Goal: Task Accomplishment & Management: Use online tool/utility

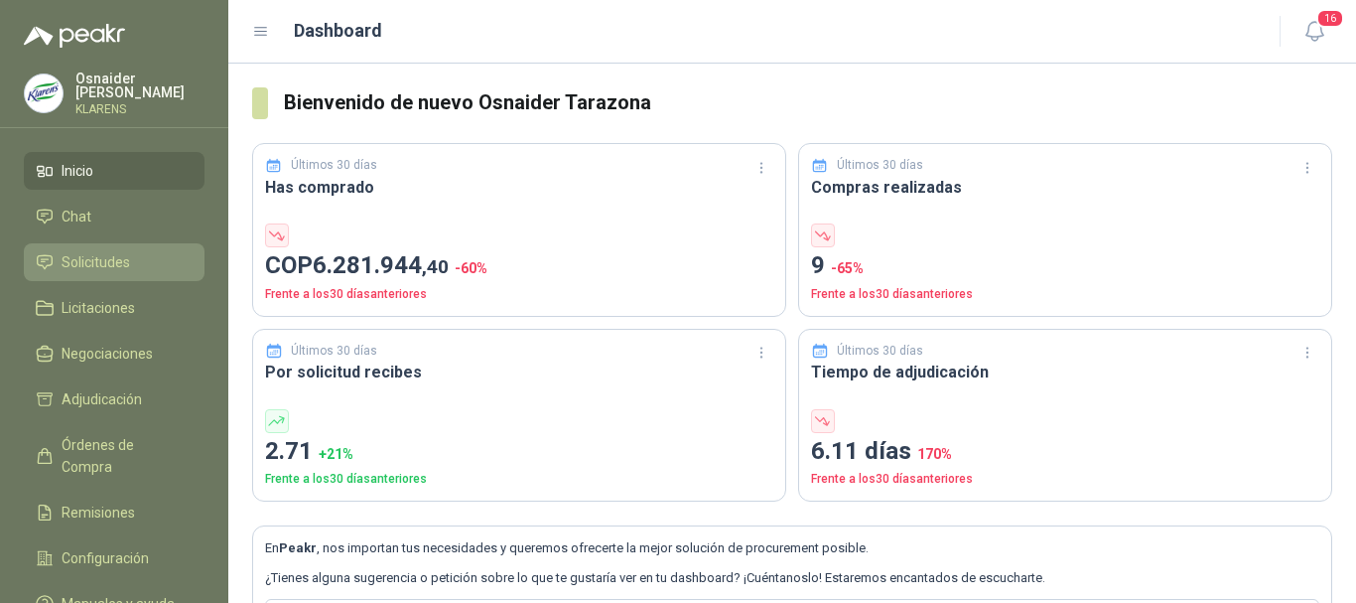
click at [100, 268] on span "Solicitudes" at bounding box center [96, 262] width 68 height 22
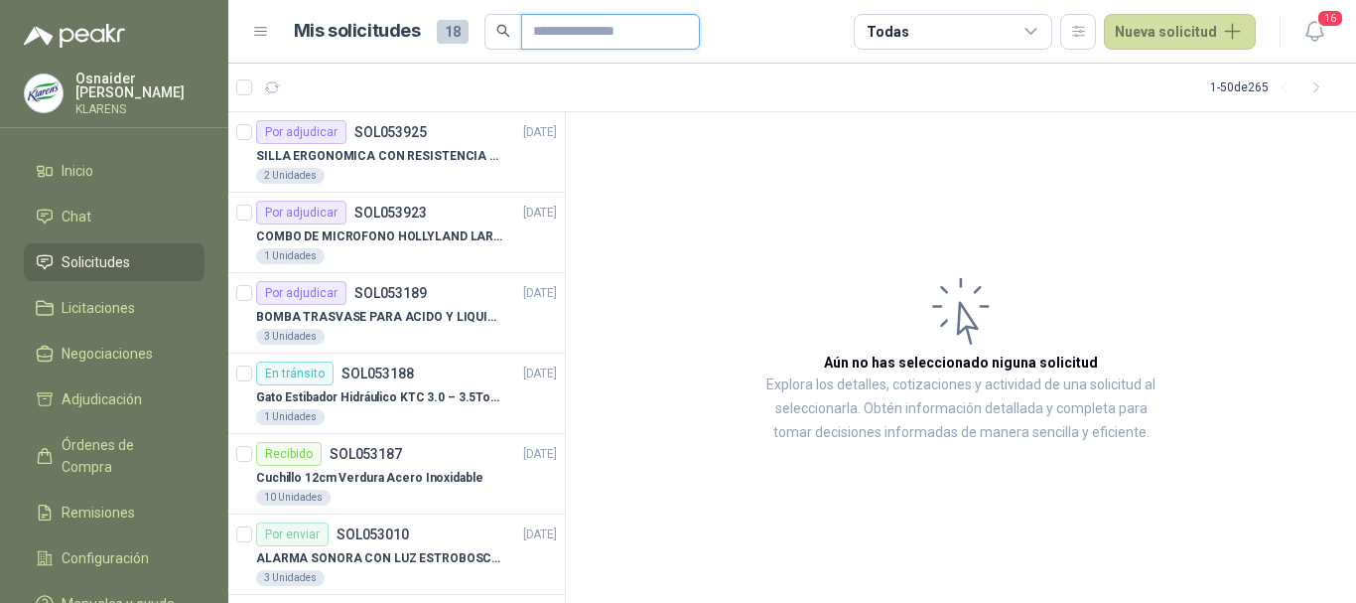
click at [577, 37] on input "text" at bounding box center [602, 32] width 139 height 34
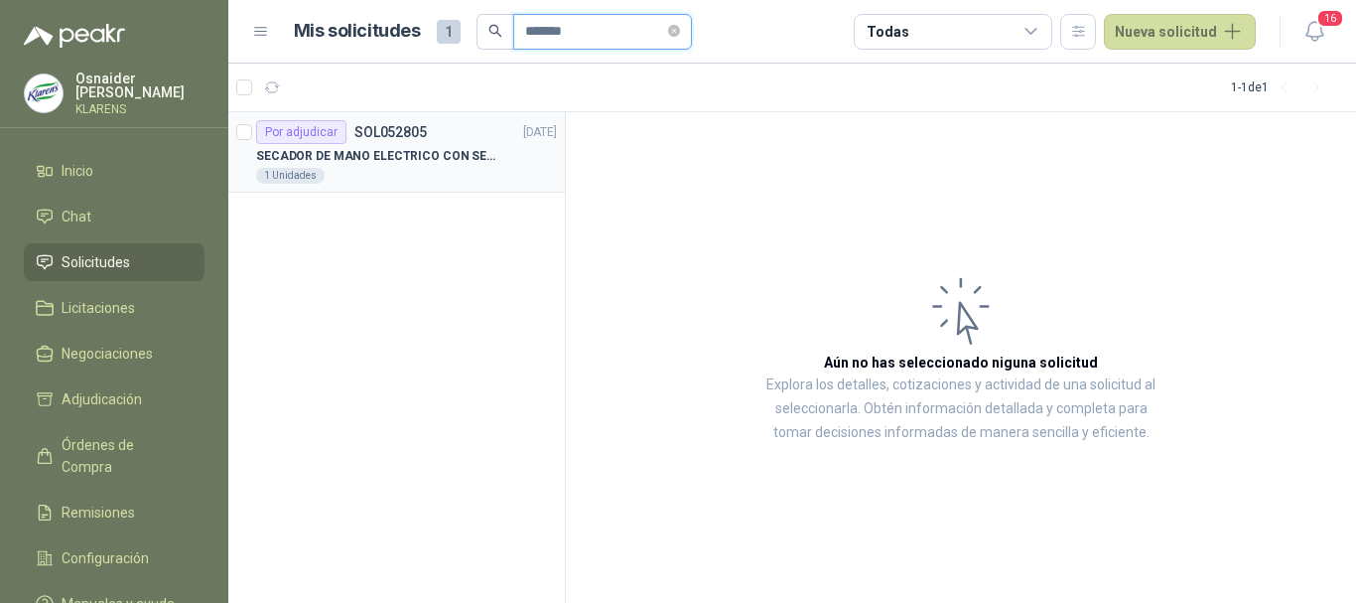
type input "*******"
click at [452, 159] on p "SECADOR DE MANO ELECTRICO CON SENSOR" at bounding box center [379, 156] width 247 height 19
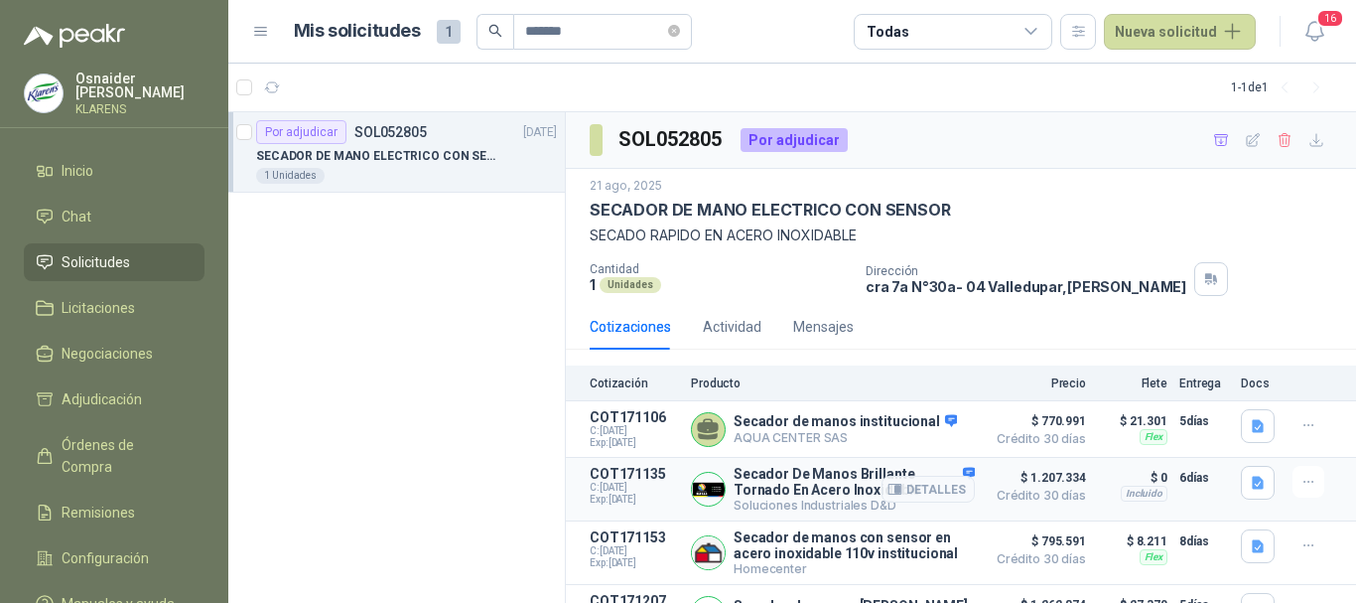
scroll to position [44, 0]
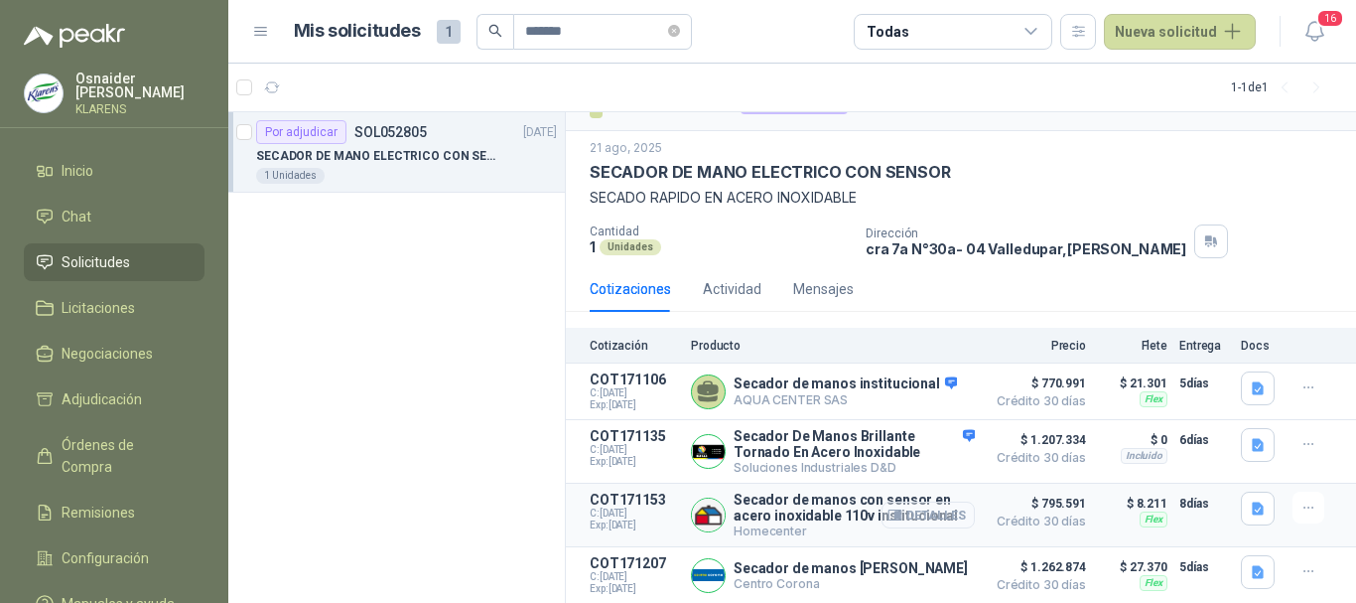
click at [926, 505] on button "Detalles" at bounding box center [928, 514] width 93 height 27
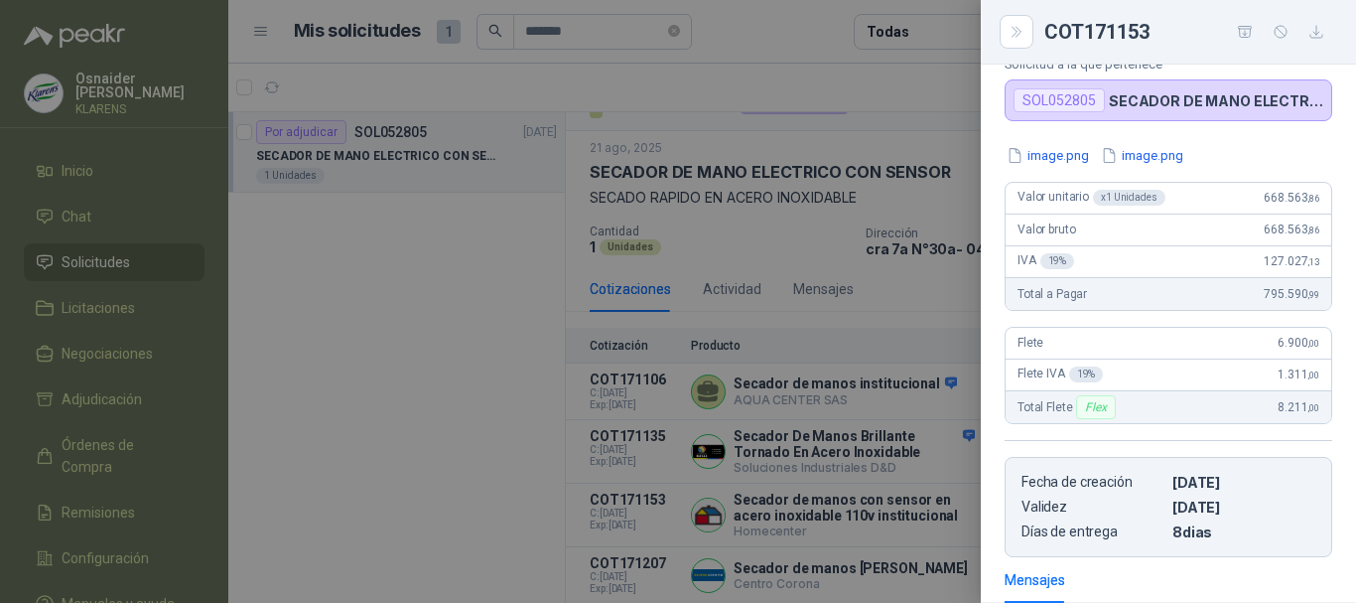
scroll to position [0, 0]
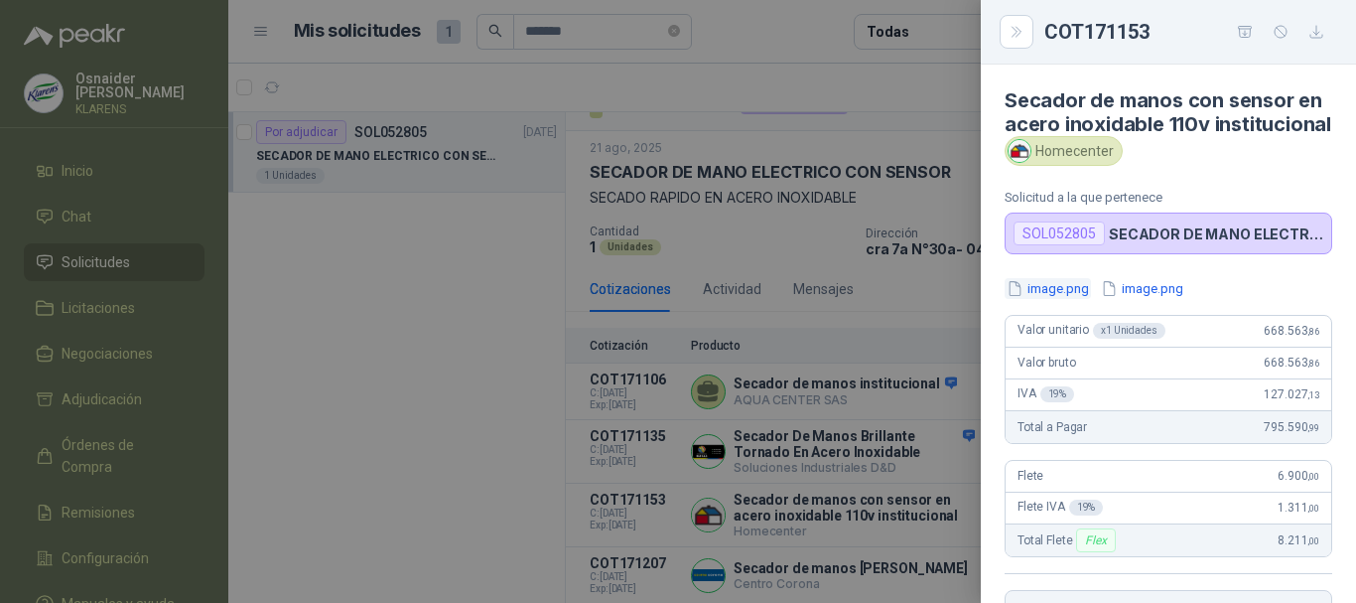
click at [1063, 299] on button "image.png" at bounding box center [1048, 288] width 86 height 21
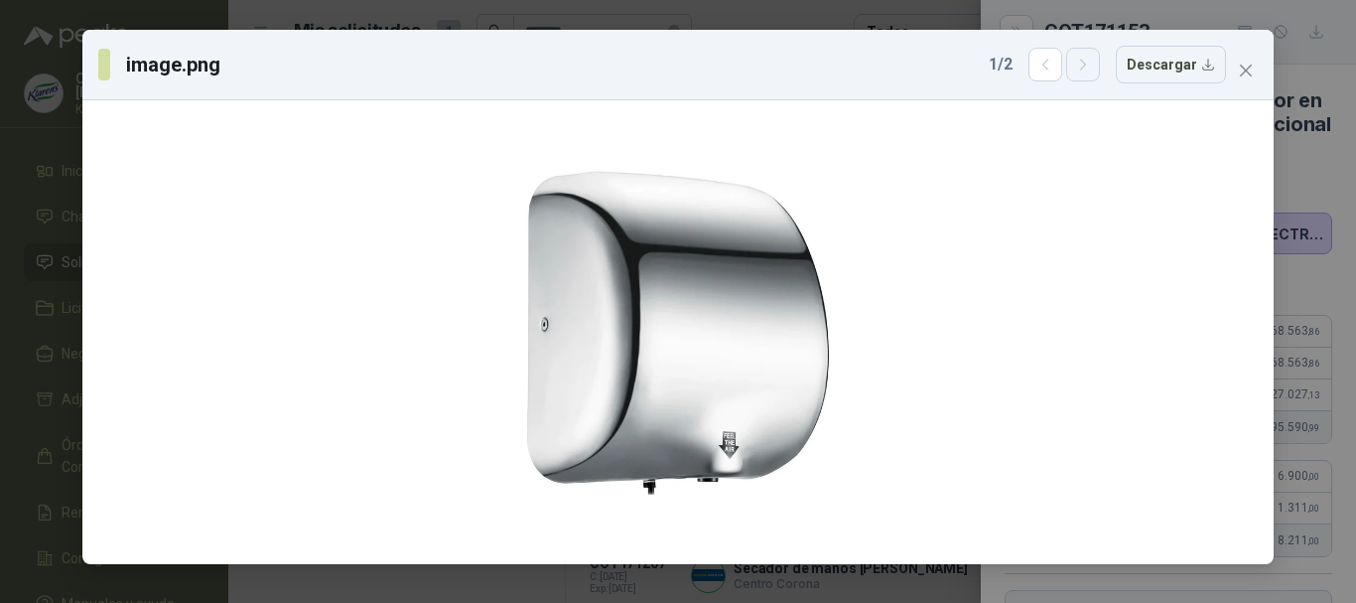
click at [1096, 75] on button "button" at bounding box center [1083, 65] width 34 height 34
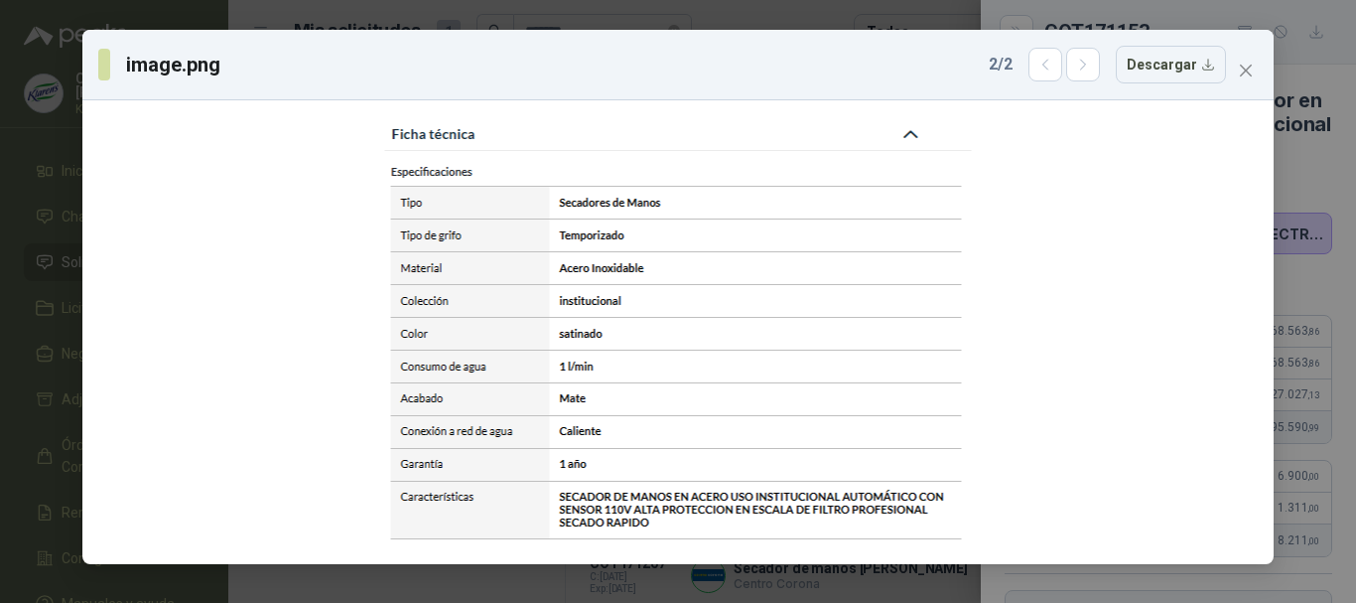
click at [0, 240] on div "image.png 2 / 2 Descargar" at bounding box center [678, 301] width 1356 height 603
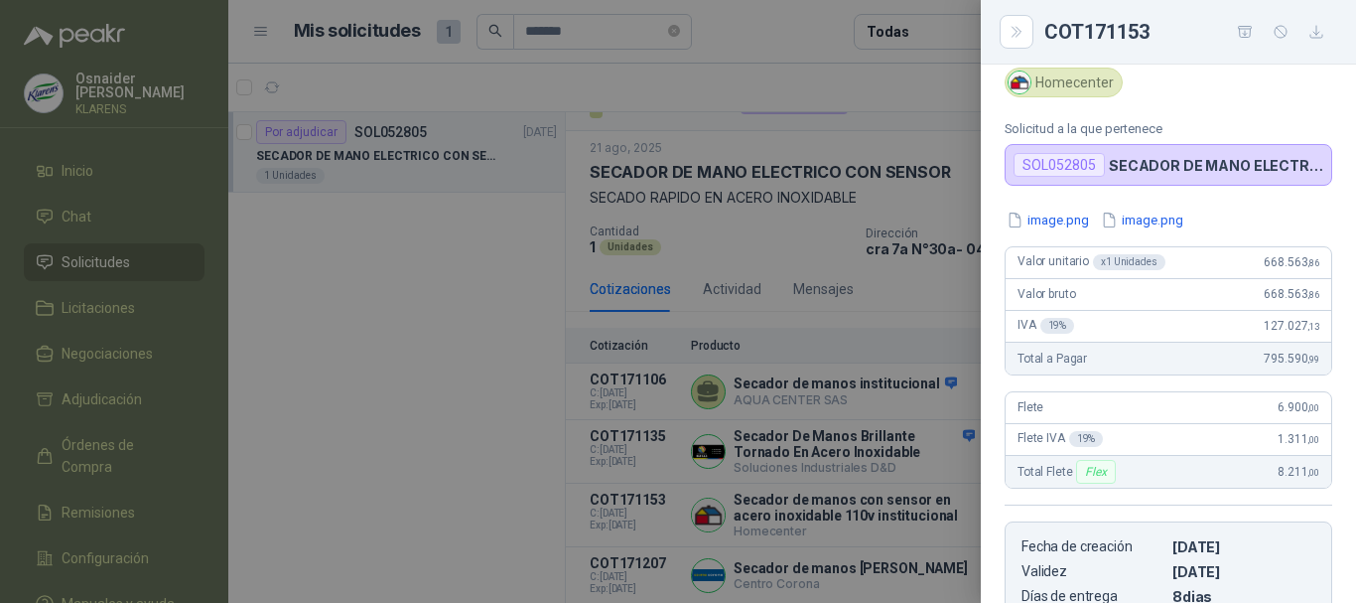
scroll to position [99, 0]
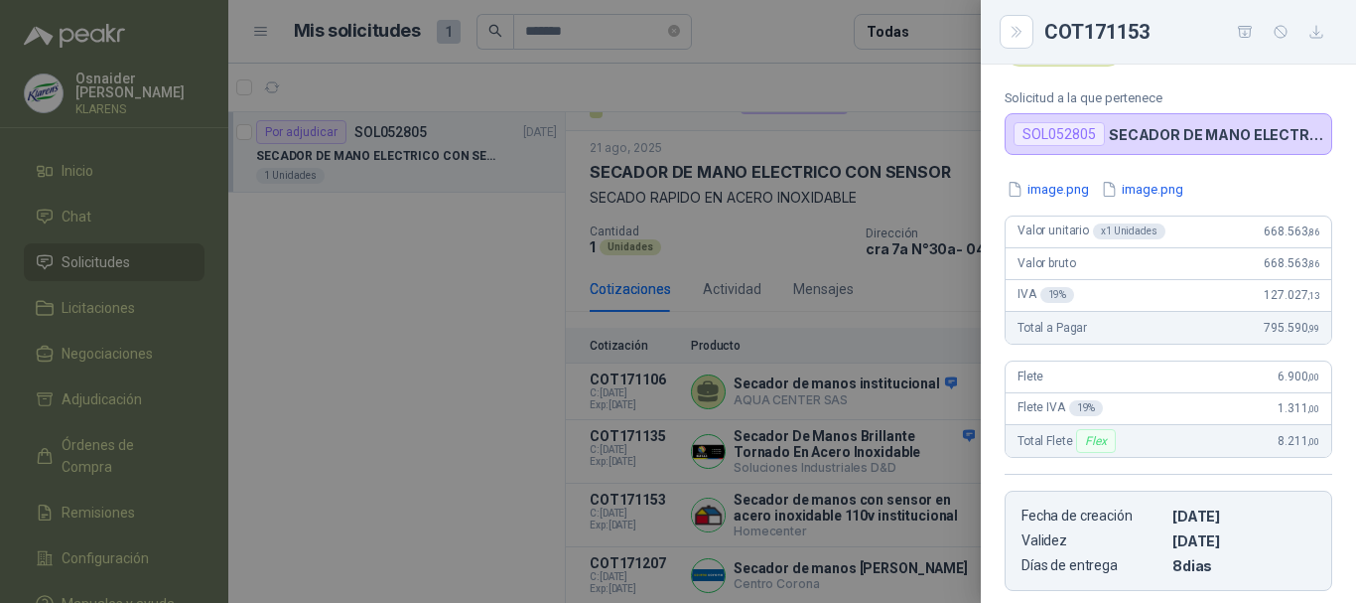
click at [823, 307] on div at bounding box center [678, 301] width 1356 height 603
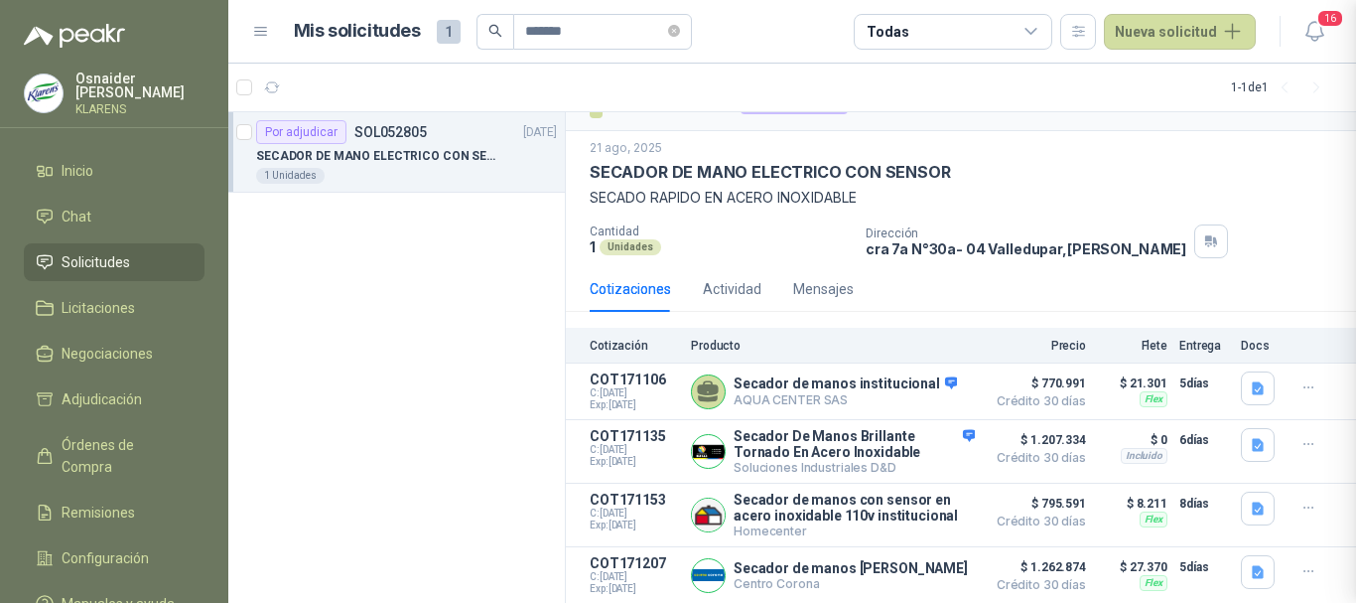
scroll to position [441, 0]
click at [128, 259] on span "Solicitudes" at bounding box center [96, 262] width 68 height 22
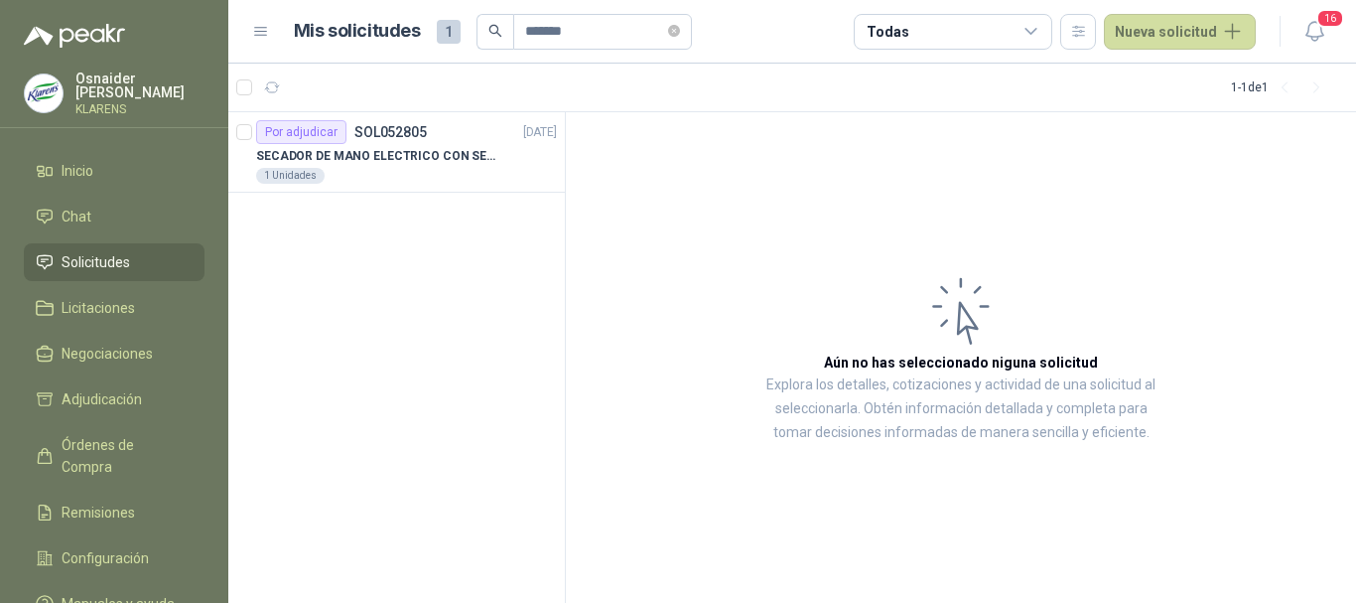
click at [127, 255] on span "Solicitudes" at bounding box center [96, 262] width 68 height 22
